Goal: Task Accomplishment & Management: Complete application form

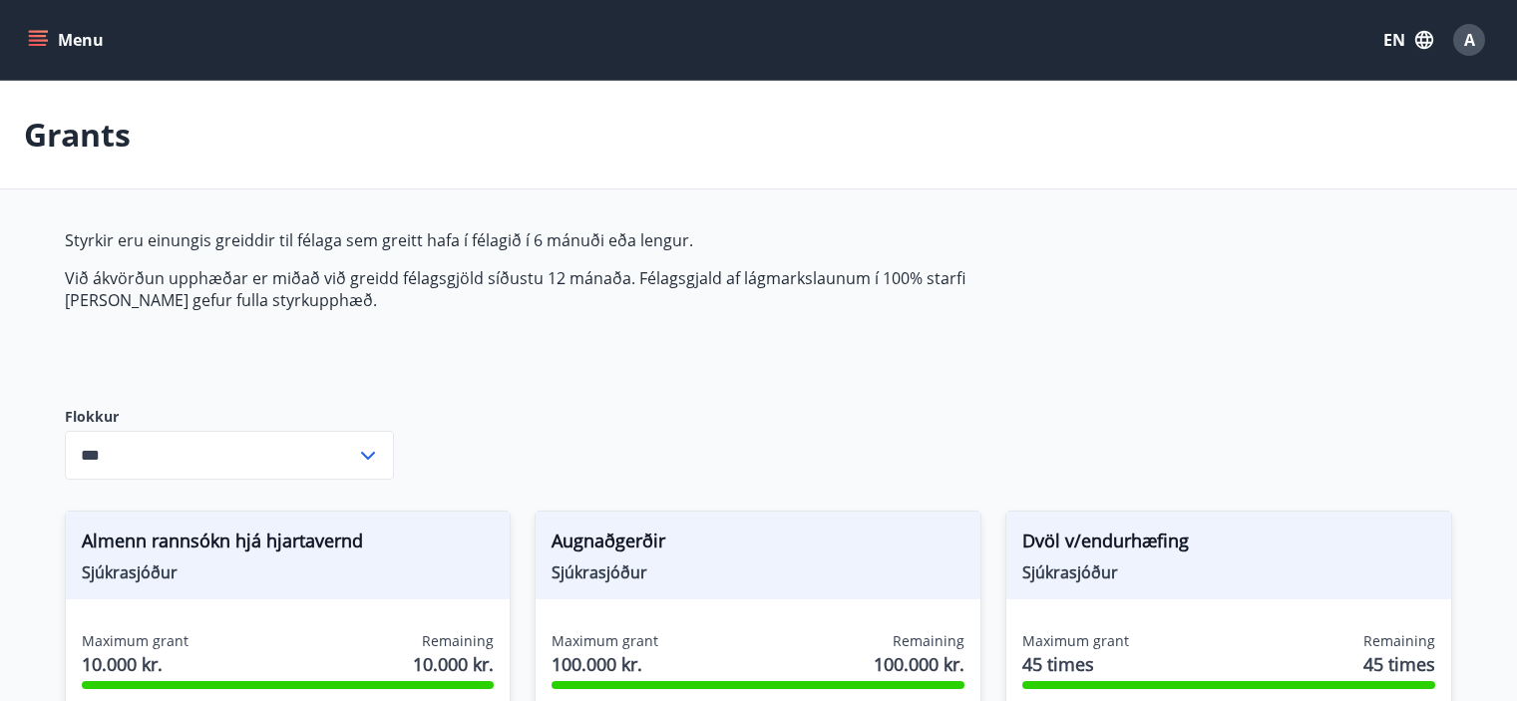
scroll to position [1468, 0]
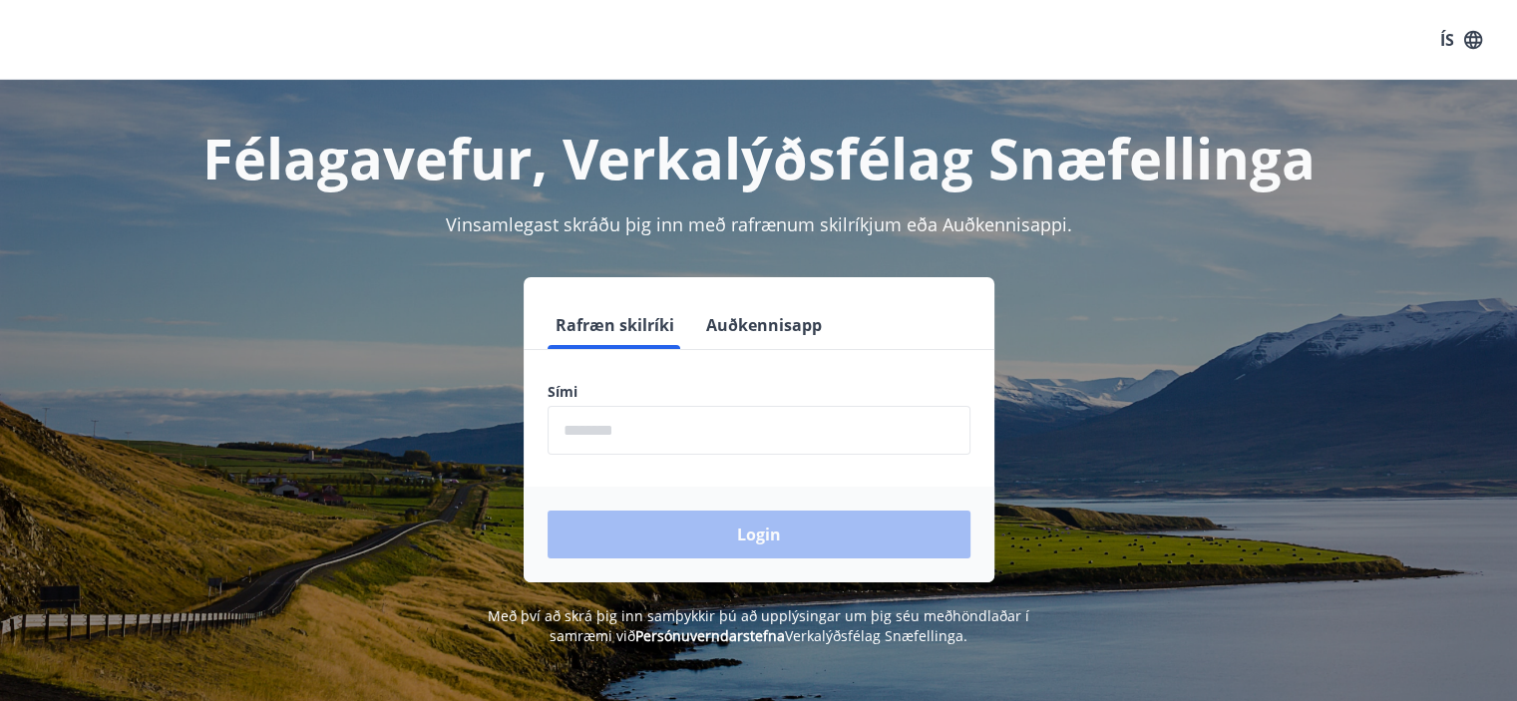
click at [758, 440] on input "phone" at bounding box center [759, 430] width 423 height 49
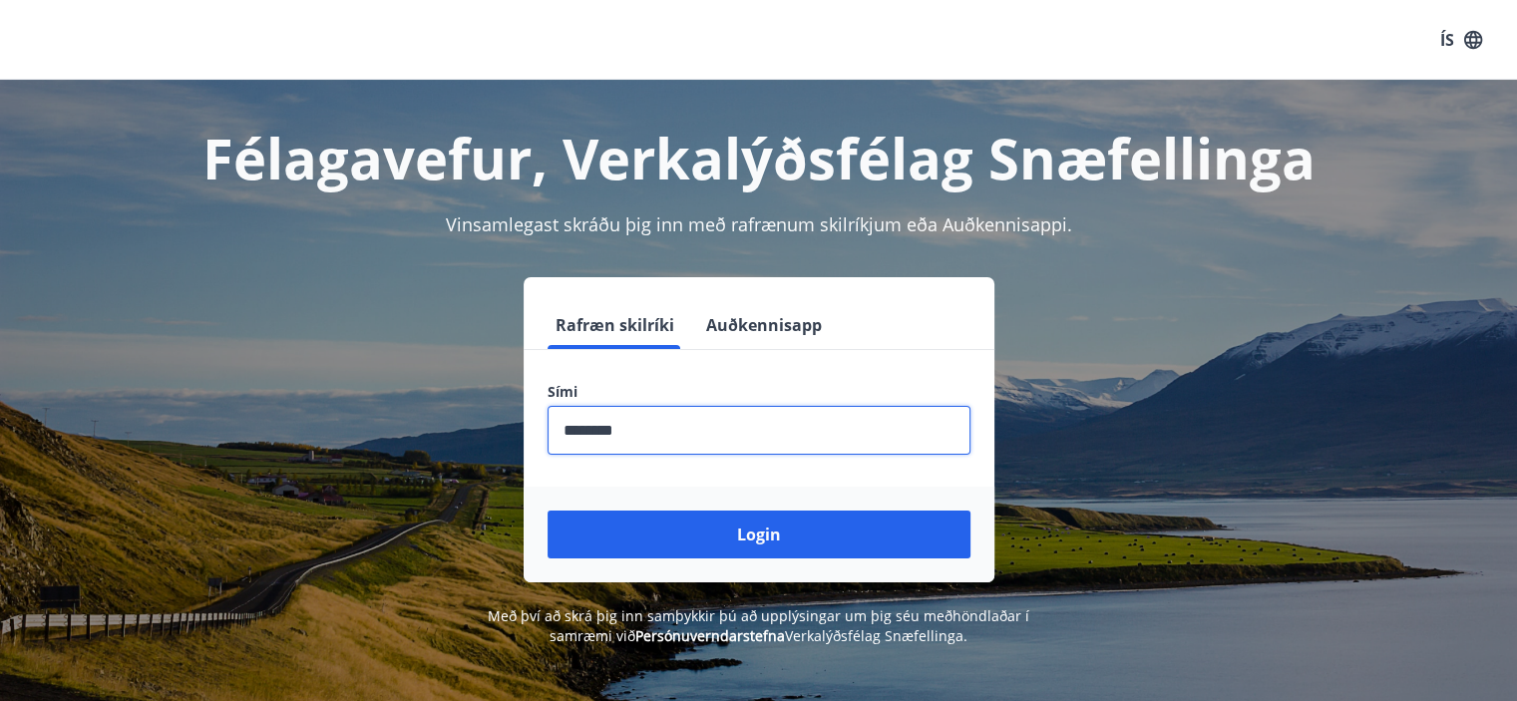
type input "********"
click at [548, 511] on button "Login" at bounding box center [759, 535] width 423 height 48
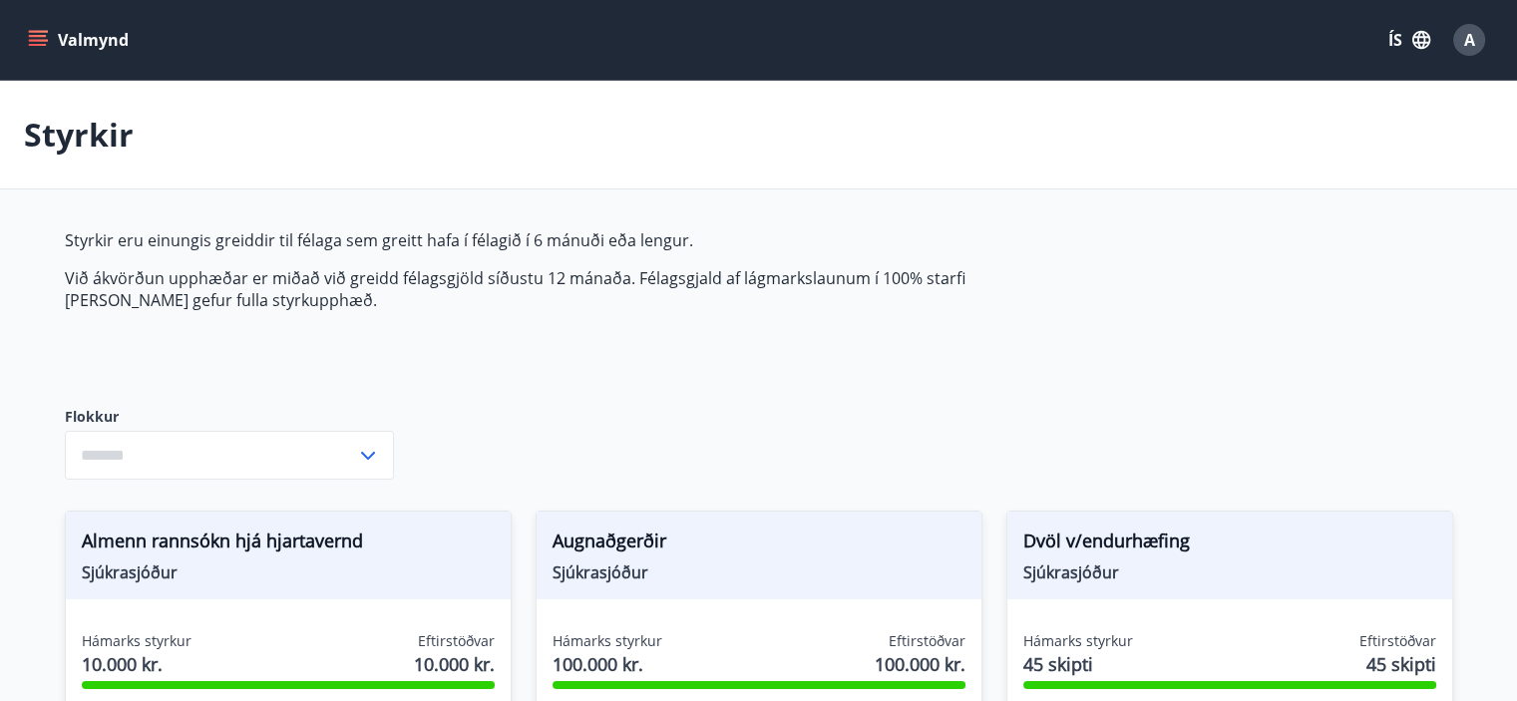
type input "***"
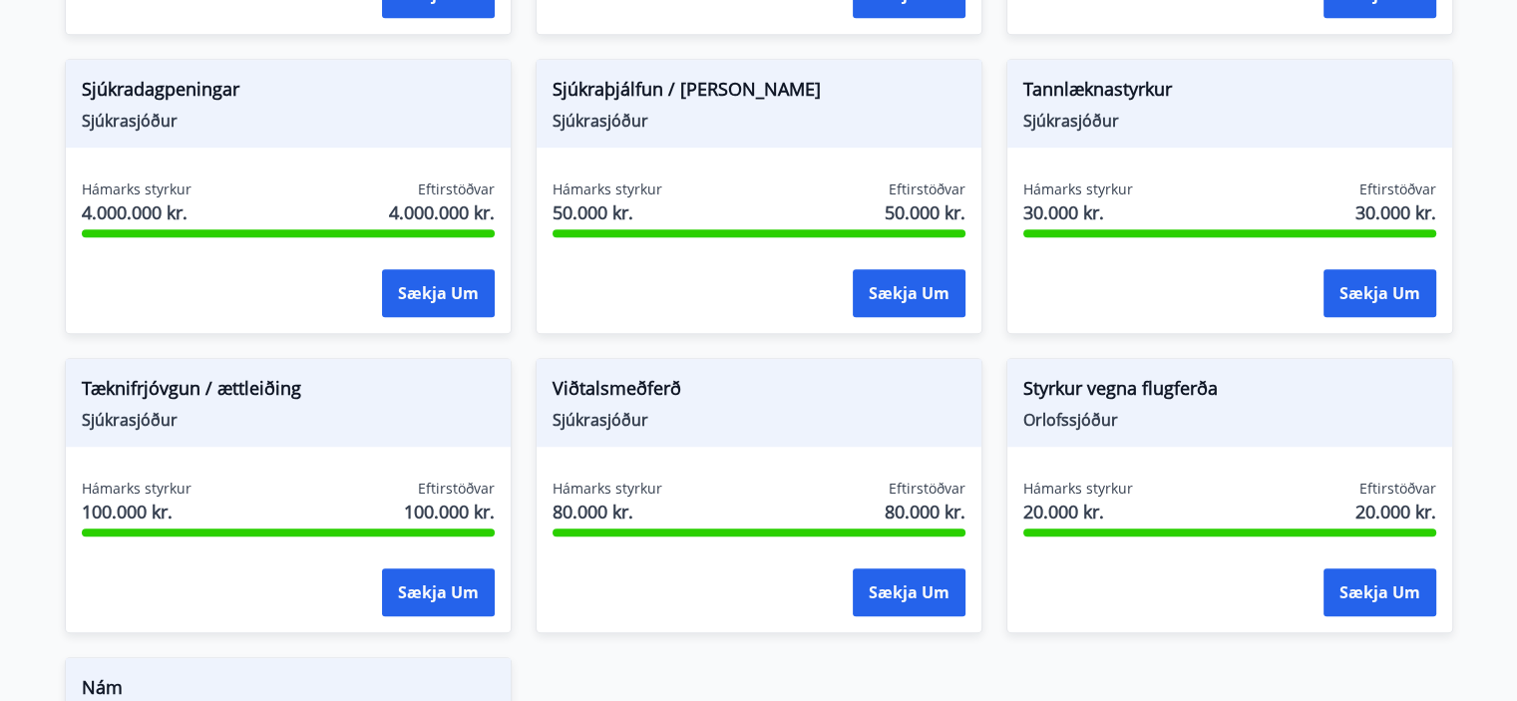
scroll to position [1348, 0]
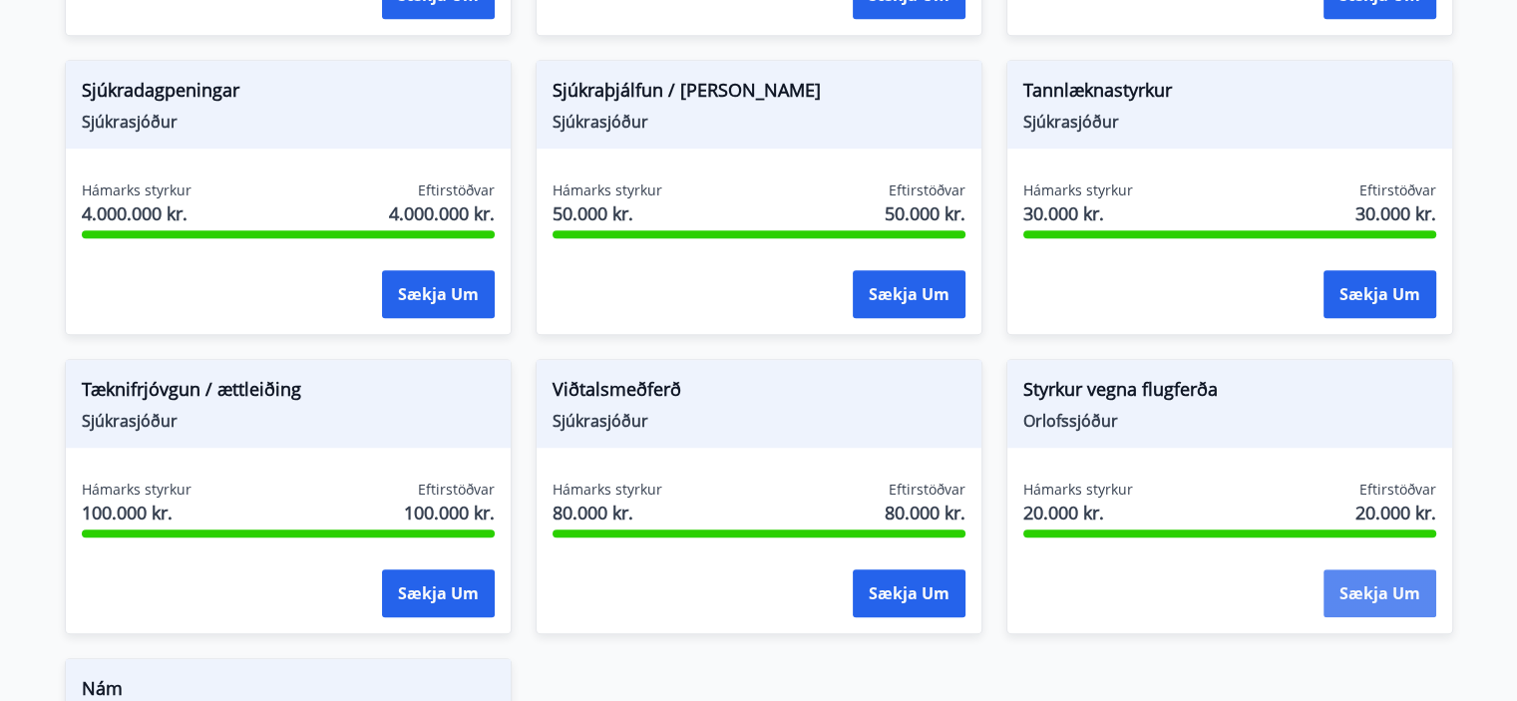
click at [1366, 596] on button "Sækja um" at bounding box center [1380, 594] width 113 height 48
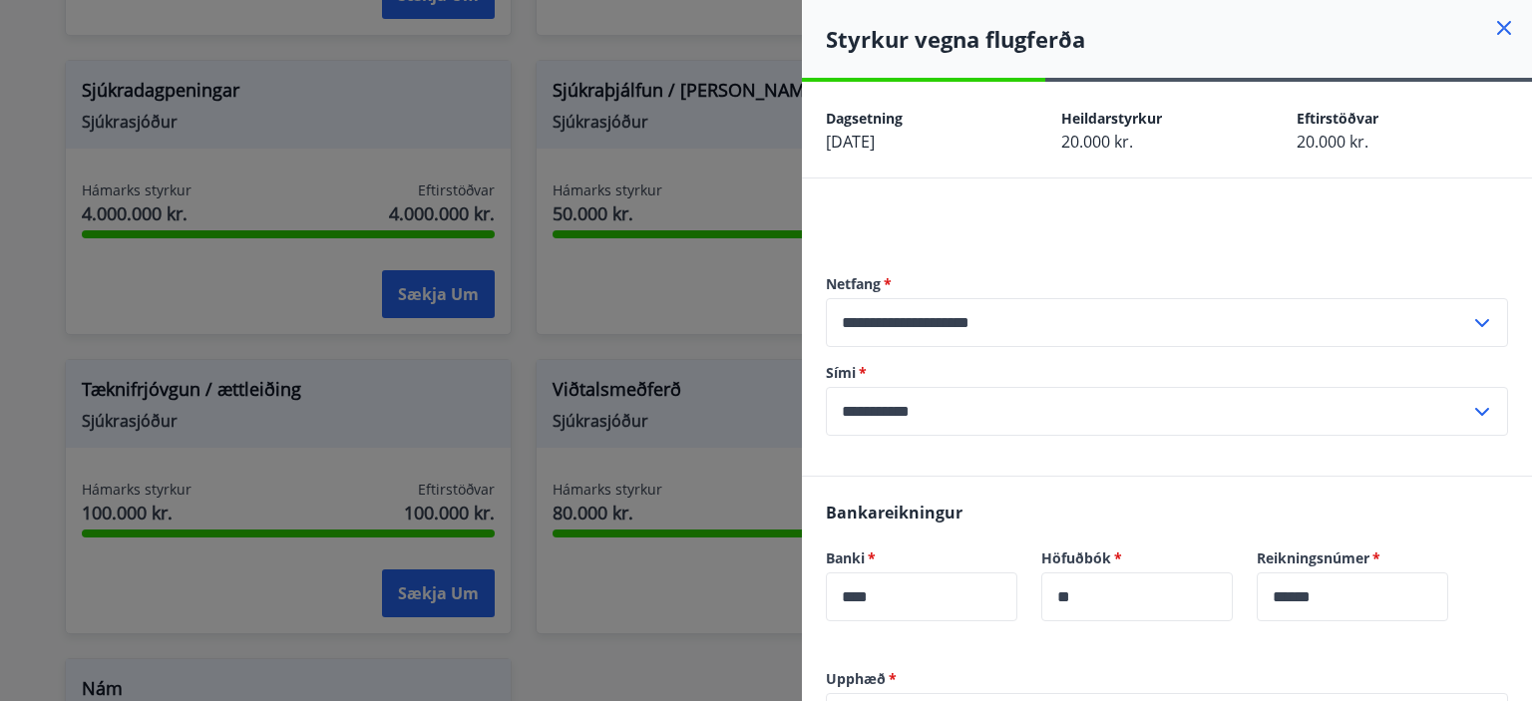
click at [1497, 31] on icon at bounding box center [1504, 28] width 14 height 14
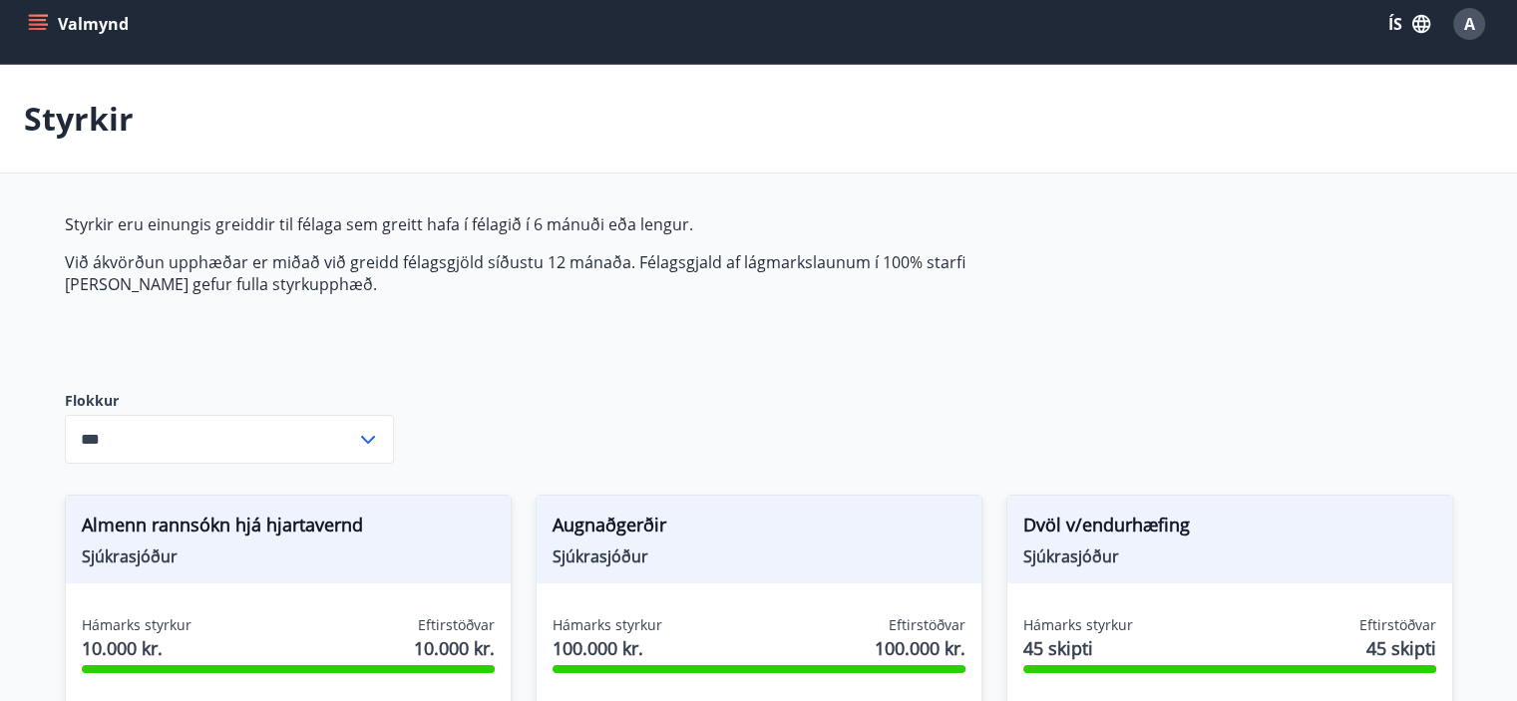
scroll to position [0, 0]
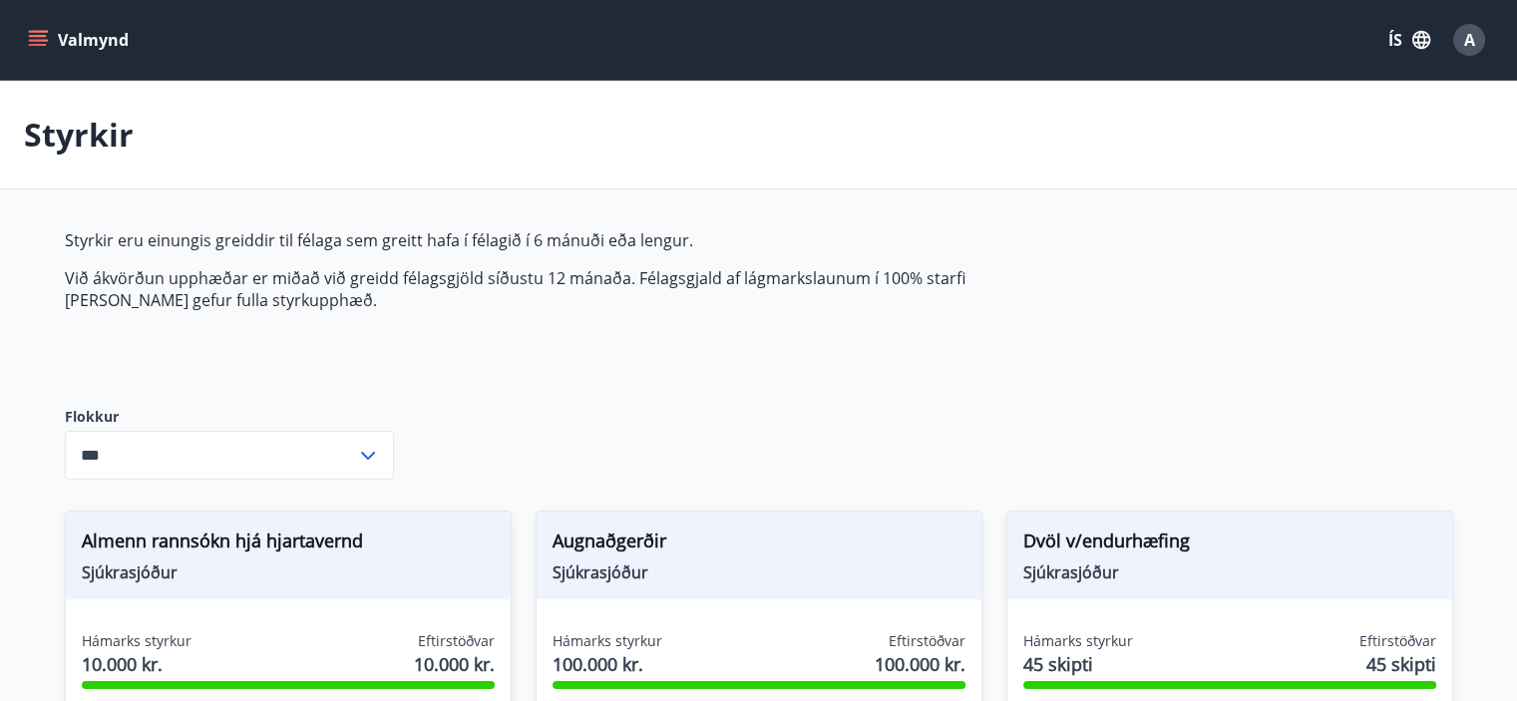
click at [1398, 38] on button "ÍS" at bounding box center [1409, 40] width 64 height 36
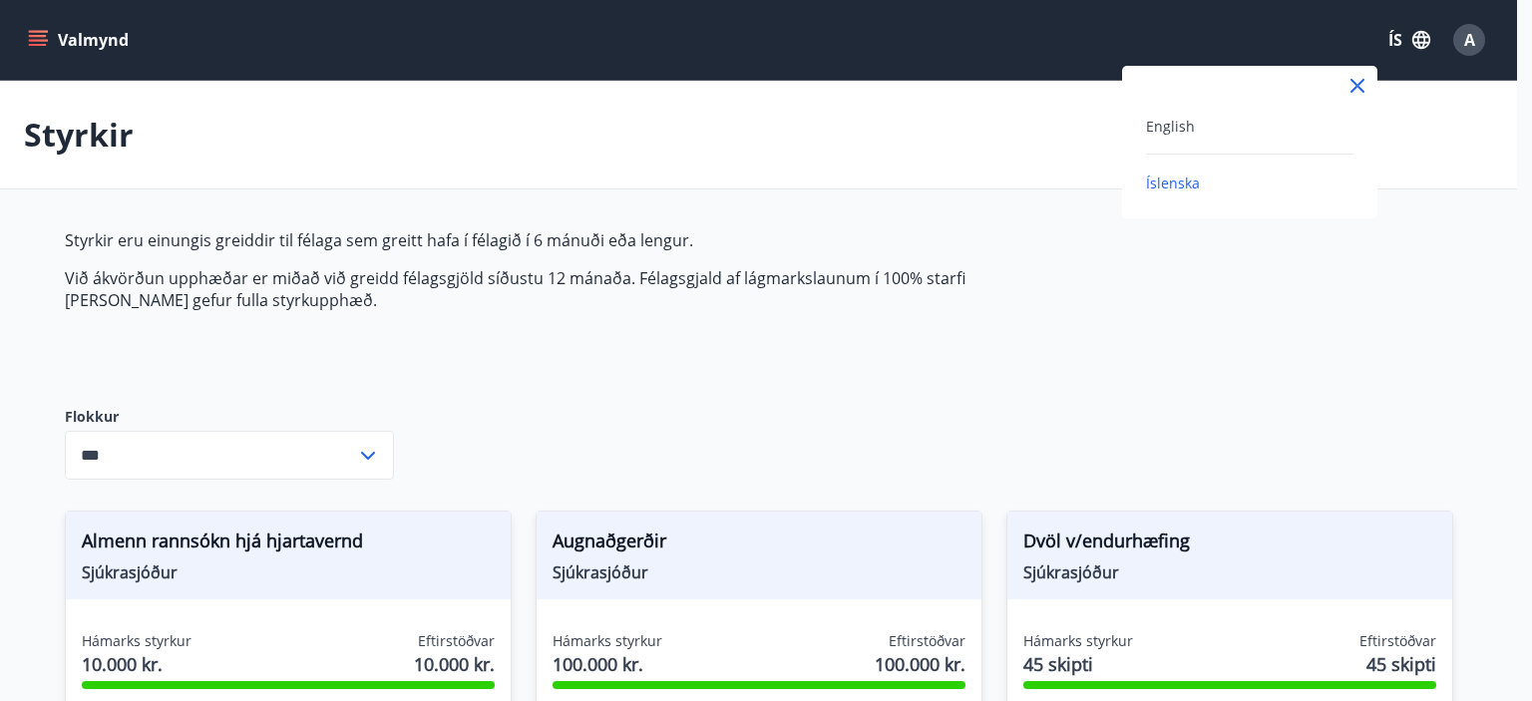
click at [1314, 122] on div "English" at bounding box center [1249, 126] width 207 height 24
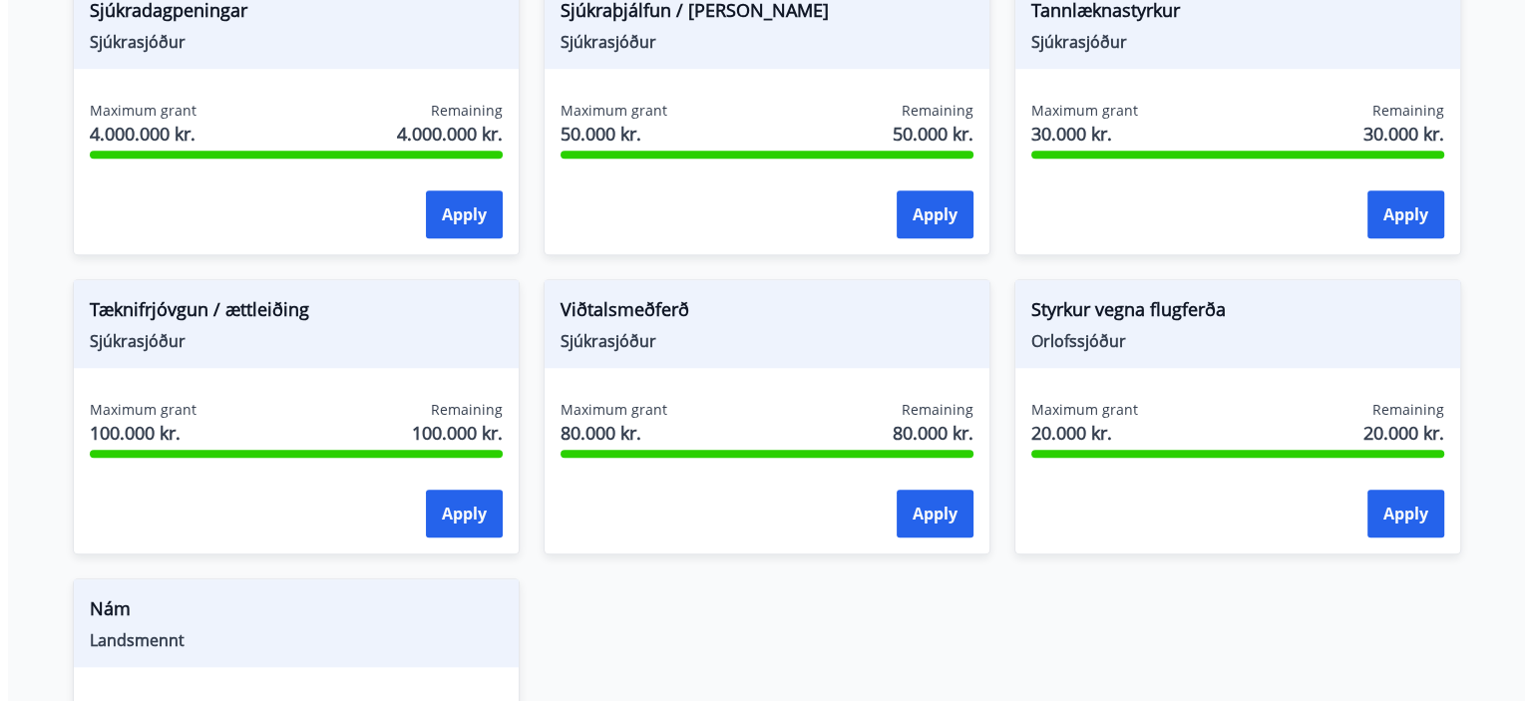
scroll to position [1434, 0]
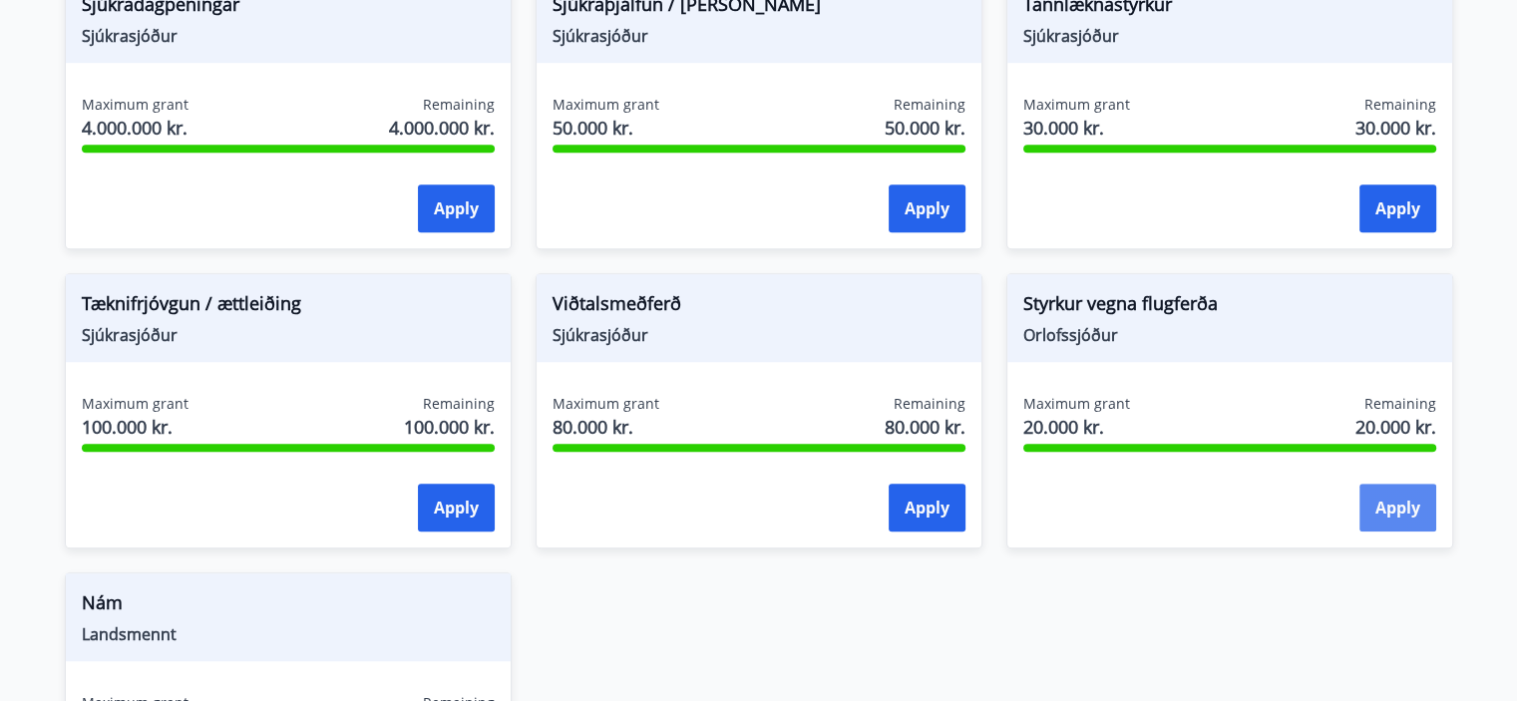
click at [1375, 498] on button "Apply" at bounding box center [1397, 508] width 77 height 48
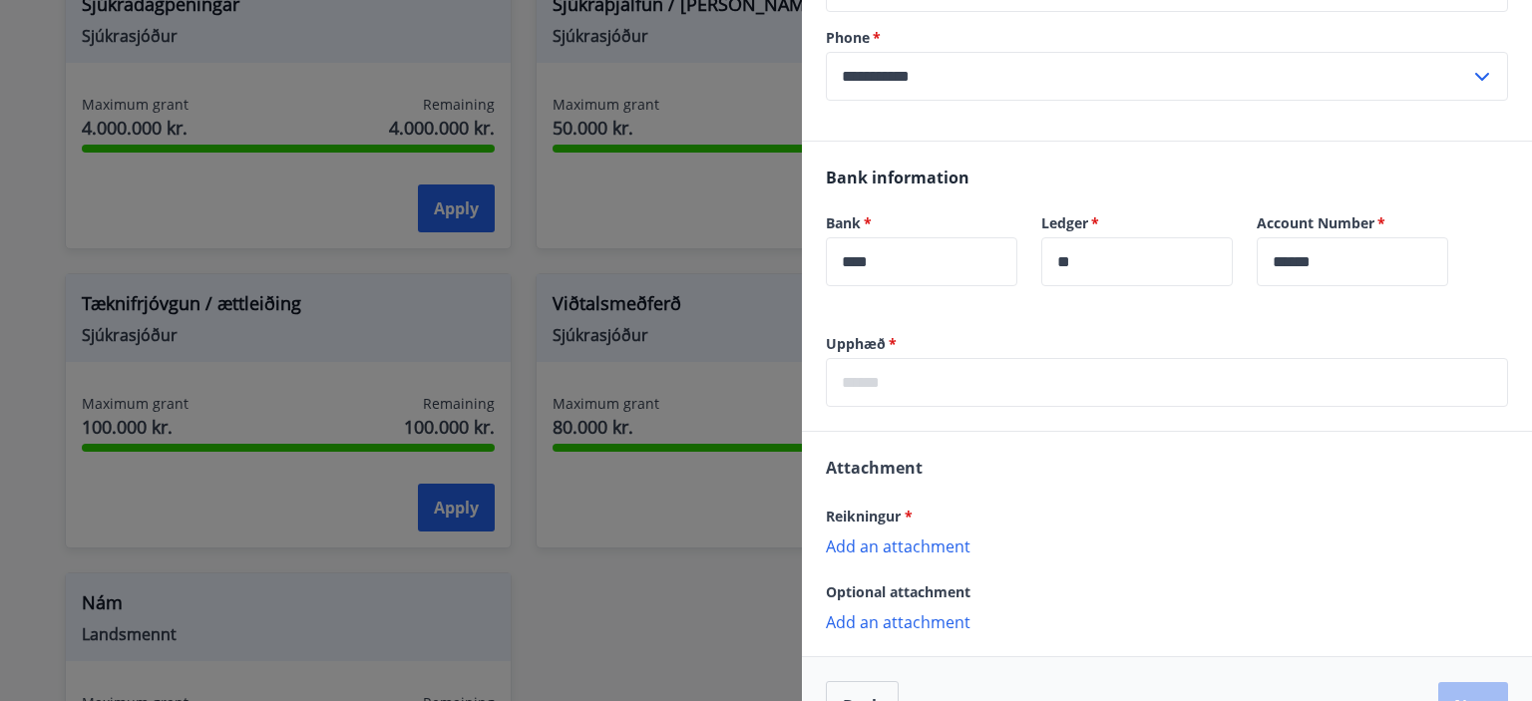
scroll to position [363, 0]
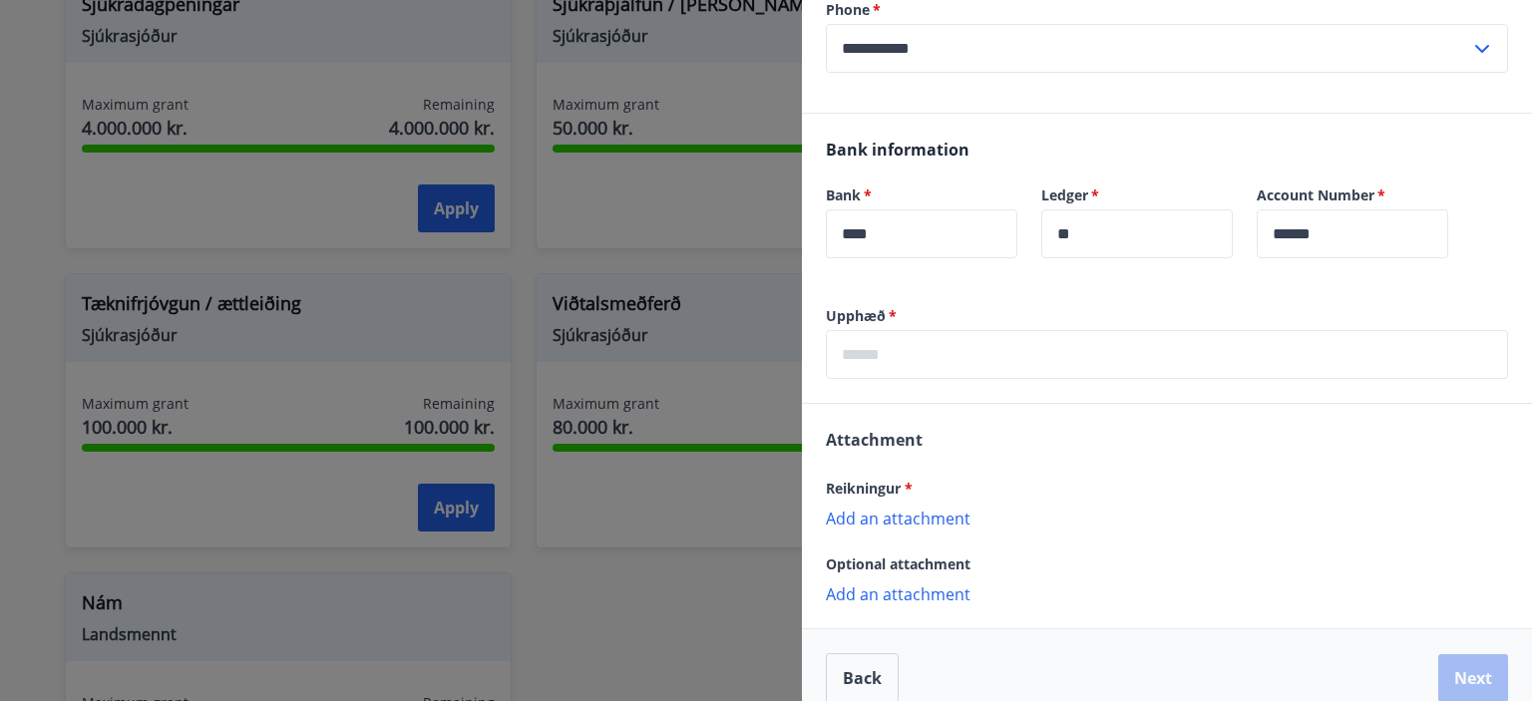
click at [901, 522] on p "Add an attachment" at bounding box center [1167, 518] width 682 height 20
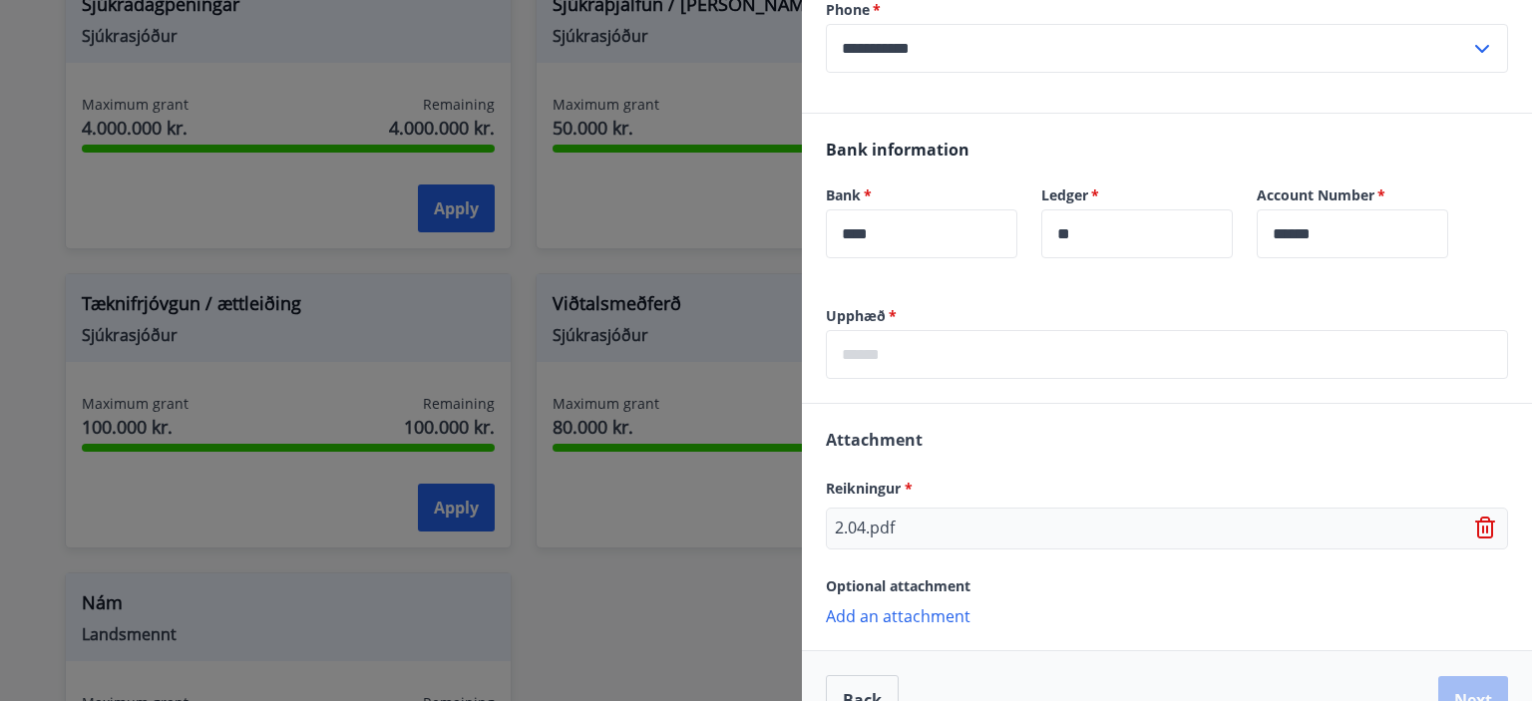
click at [920, 619] on p "Add an attachment" at bounding box center [1167, 615] width 682 height 20
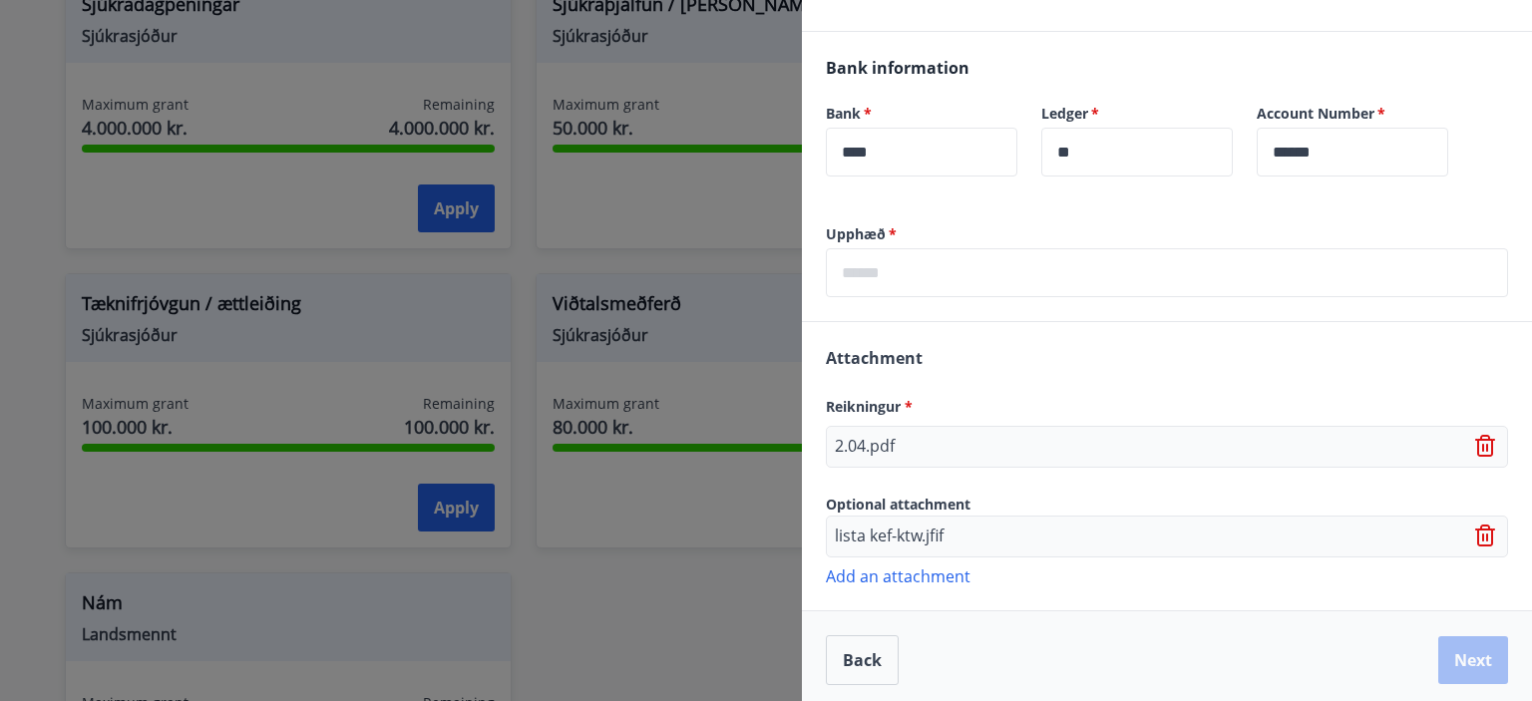
scroll to position [451, 0]
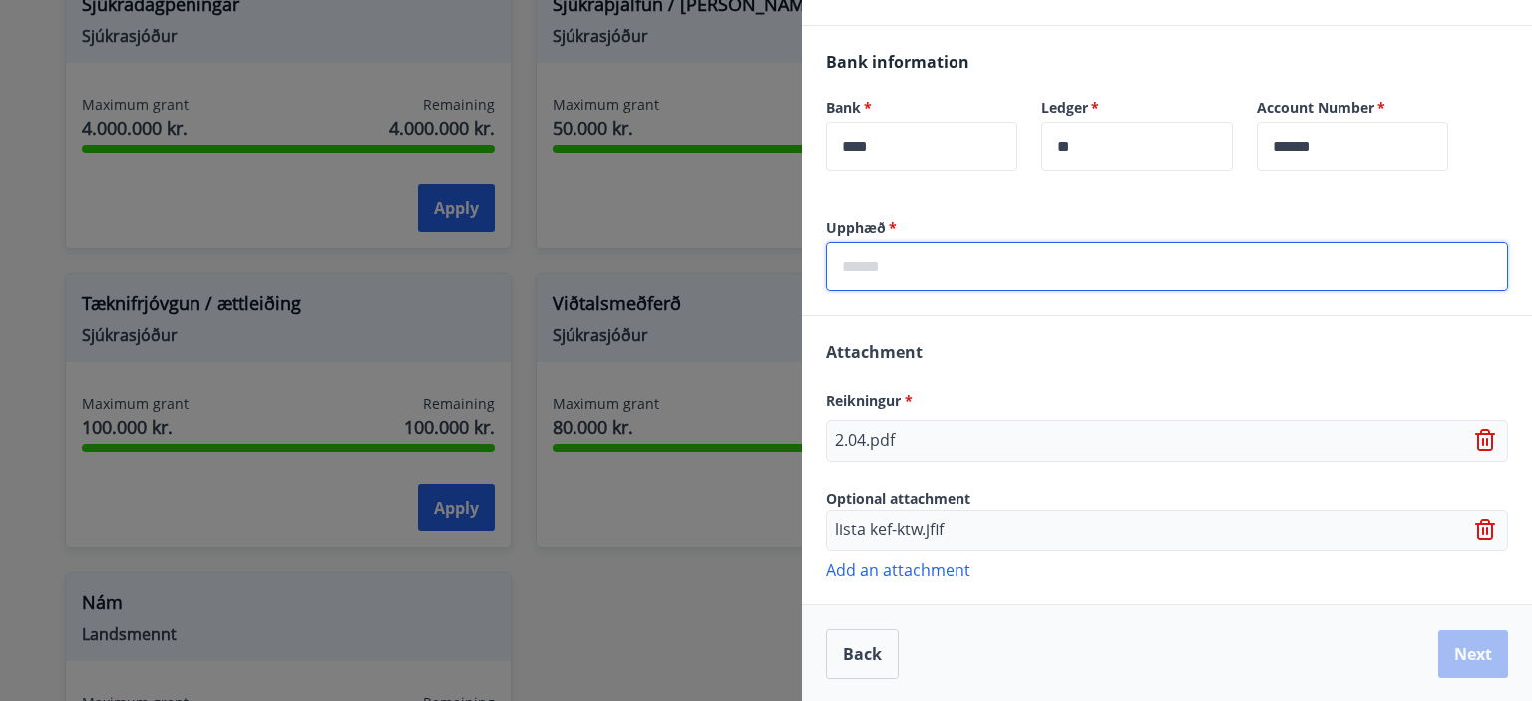
click at [919, 254] on input "text" at bounding box center [1167, 266] width 682 height 49
type input "*****"
click at [1476, 655] on button "Next" at bounding box center [1473, 654] width 70 height 48
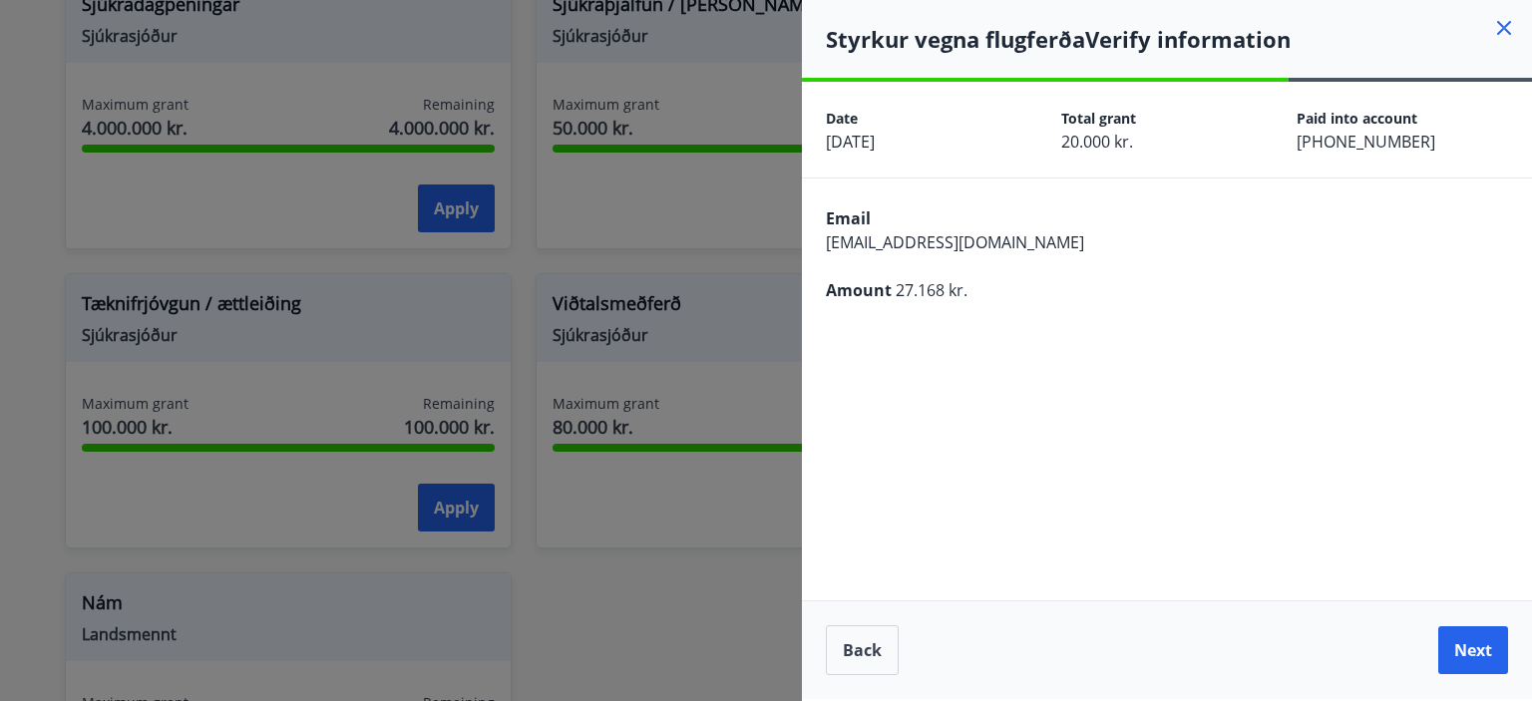
scroll to position [0, 0]
click at [1468, 637] on button "Next" at bounding box center [1473, 650] width 70 height 48
